Goal: Task Accomplishment & Management: Use online tool/utility

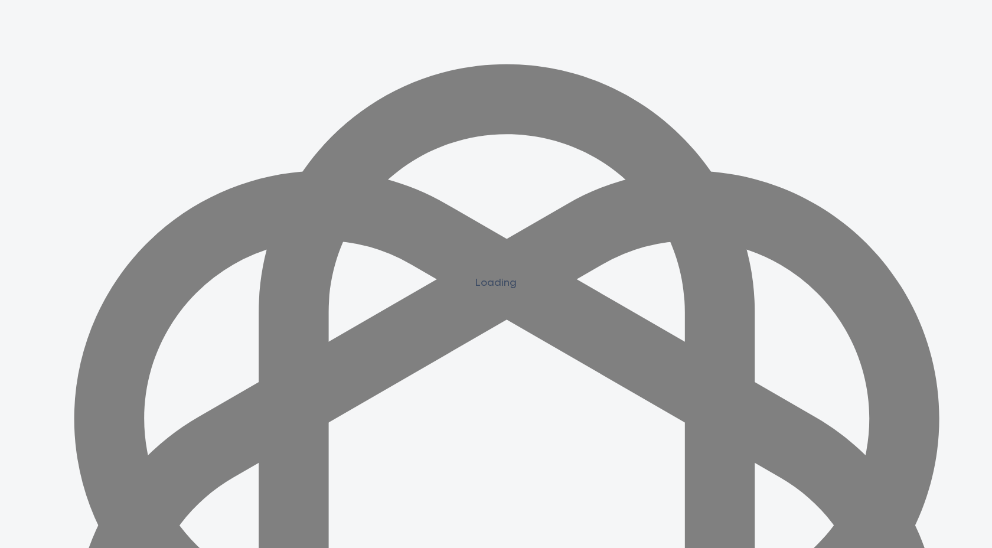
scroll to position [1062, 0]
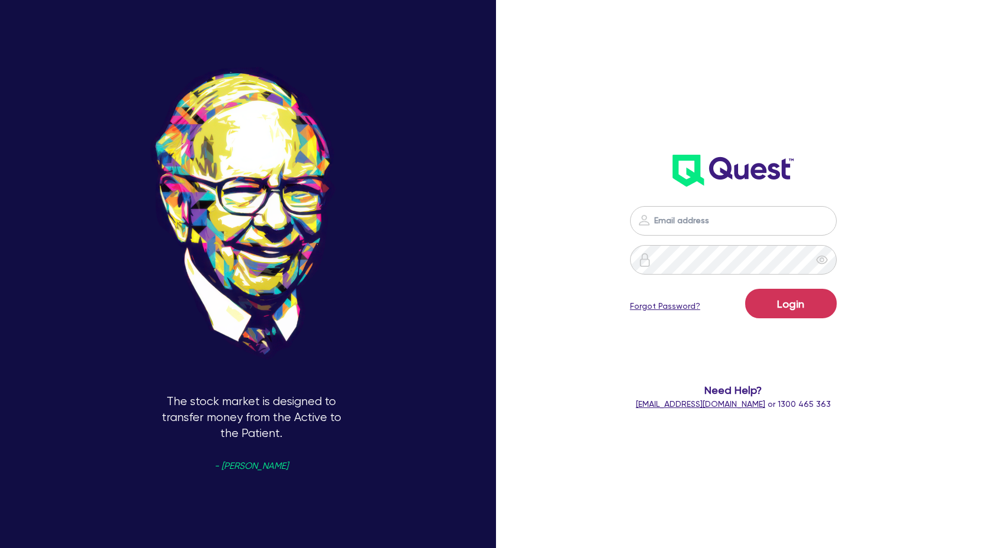
scroll to position [1062, 0]
type input "[PERSON_NAME][EMAIL_ADDRESS][DOMAIN_NAME]"
click at [796, 322] on div "Login Forgot Password?" at bounding box center [733, 306] width 207 height 34
click at [796, 318] on button "Login" at bounding box center [790, 304] width 91 height 30
